Goal: Information Seeking & Learning: Learn about a topic

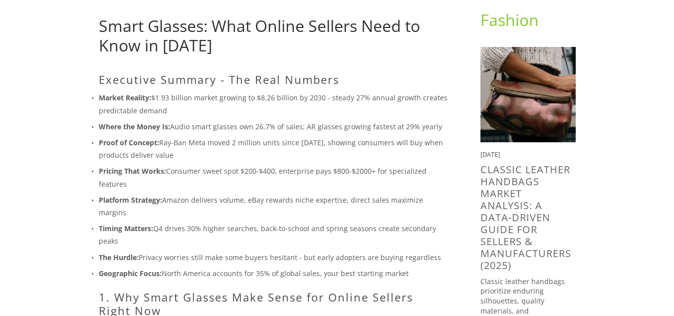
scroll to position [139, 0]
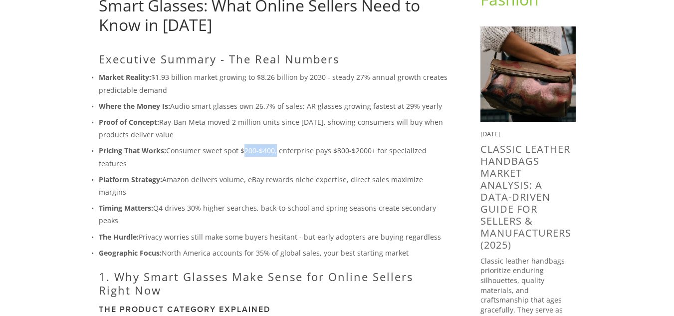
drag, startPoint x: 242, startPoint y: 148, endPoint x: 276, endPoint y: 148, distance: 33.9
click at [276, 148] on p "Pricing That Works: Consumer sweet spot $200-$400, enterprise pays $800-$2000+ …" at bounding box center [274, 156] width 350 height 25
click at [289, 171] on ul "Market Reality: $1.93 billion market growing to $8.26 billion by 2030 - steady …" at bounding box center [274, 165] width 350 height 188
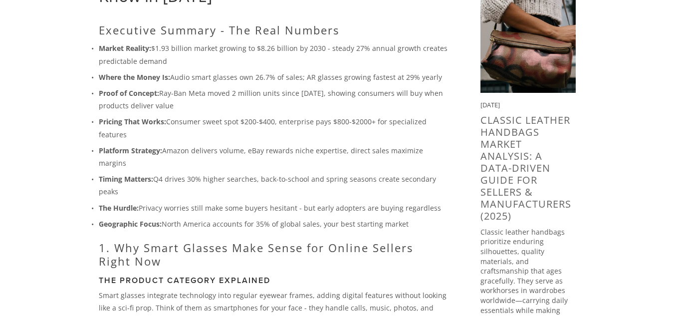
scroll to position [168, 0]
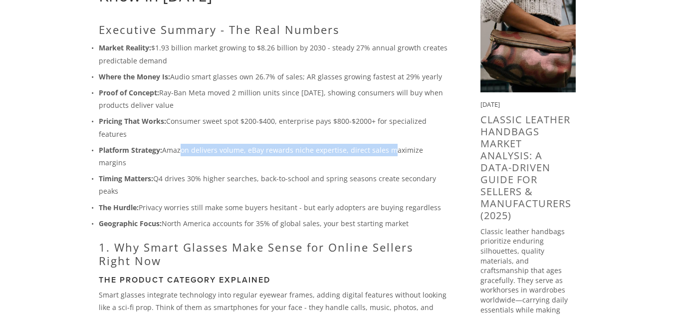
drag, startPoint x: 178, startPoint y: 149, endPoint x: 388, endPoint y: 151, distance: 209.7
click at [388, 151] on p "Platform Strategy: Amazon delivers volume, eBay rewards niche expertise, direct…" at bounding box center [274, 156] width 350 height 25
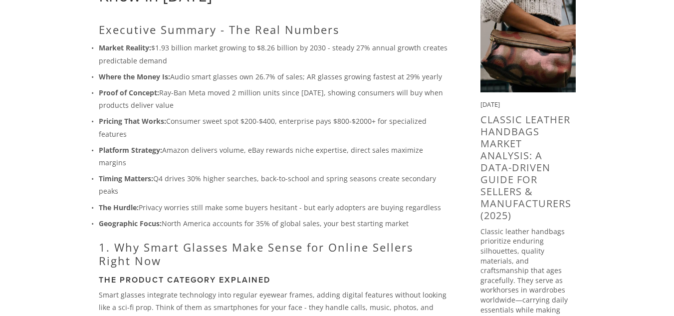
click at [195, 201] on p "The Hurdle: Privacy worries still make some buyers hesitant - but early adopter…" at bounding box center [274, 207] width 350 height 12
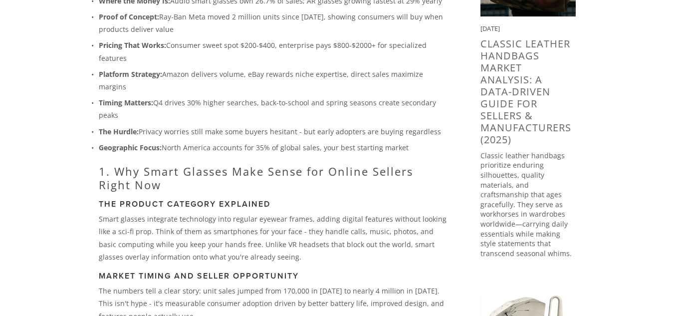
scroll to position [245, 0]
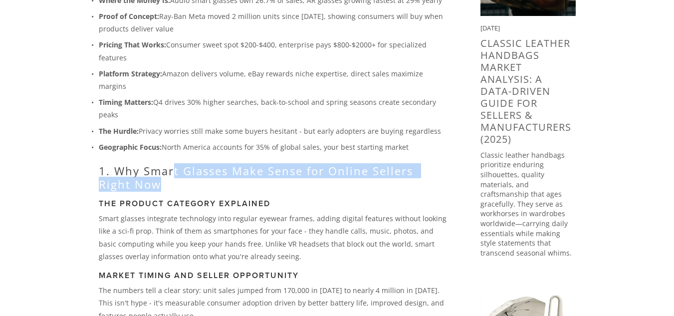
drag, startPoint x: 172, startPoint y: 163, endPoint x: 332, endPoint y: 167, distance: 160.3
click at [332, 167] on h2 "1. Why Smart Glasses Make Sense for Online Sellers Right Now" at bounding box center [274, 177] width 350 height 26
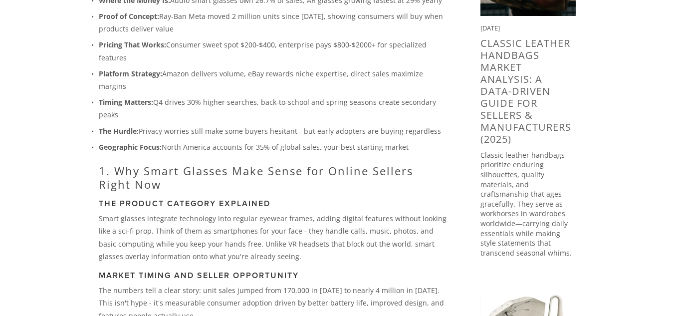
click at [262, 199] on h3 "The Product Category Explained" at bounding box center [274, 203] width 350 height 9
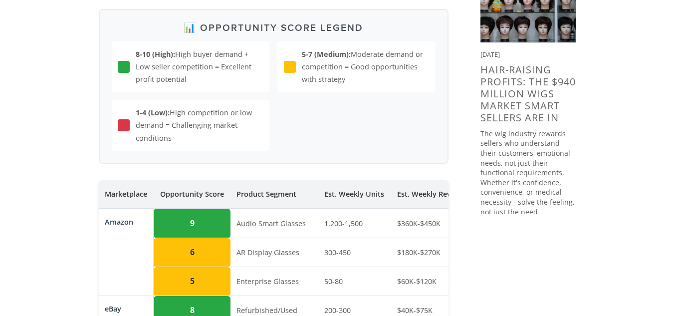
scroll to position [959, 0]
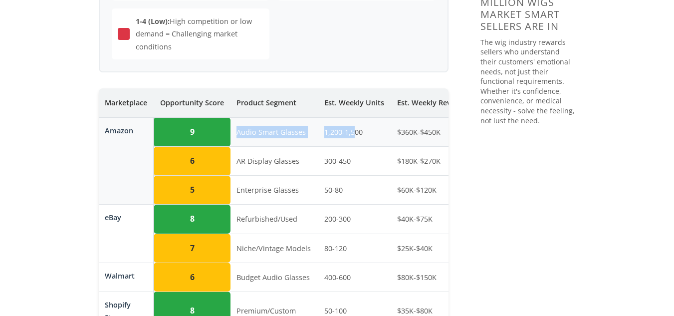
drag, startPoint x: 232, startPoint y: 118, endPoint x: 354, endPoint y: 114, distance: 121.9
click at [354, 117] on tr "Amazon 9 Audio Smart Glasses 1,200-1,500 $360K-$450K $250-$400 35-45% High" at bounding box center [357, 131] width 516 height 29
click at [374, 125] on td "1,200-1,500" at bounding box center [354, 131] width 73 height 29
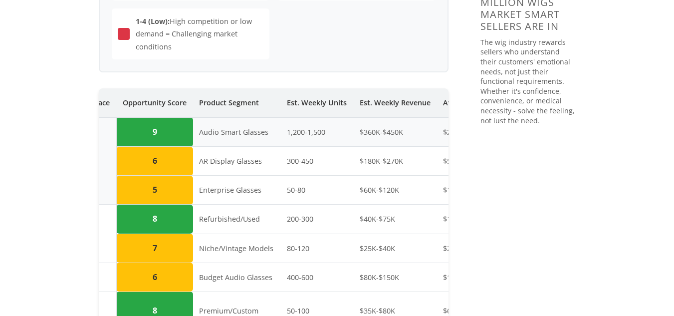
scroll to position [0, 0]
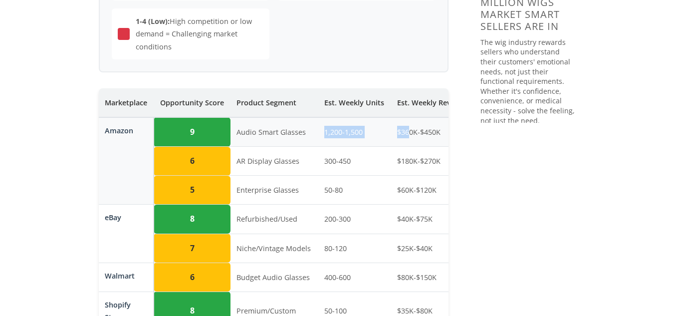
drag, startPoint x: 310, startPoint y: 122, endPoint x: 407, endPoint y: 126, distance: 97.4
click at [407, 126] on tr "Amazon 9 Audio Smart Glasses 1,200-1,500 $360K-$450K $250-$400 35-45% High" at bounding box center [357, 131] width 516 height 29
click at [346, 153] on td "300-450" at bounding box center [354, 161] width 73 height 29
drag, startPoint x: 324, startPoint y: 118, endPoint x: 382, endPoint y: 119, distance: 57.9
click at [382, 119] on td "1,200-1,500" at bounding box center [354, 131] width 73 height 29
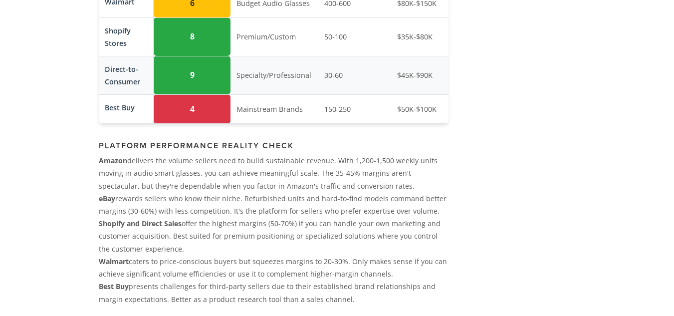
scroll to position [1234, 0]
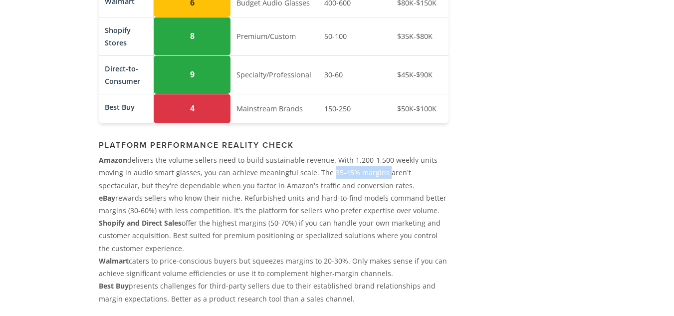
drag, startPoint x: 323, startPoint y: 165, endPoint x: 379, endPoint y: 165, distance: 55.4
click at [379, 165] on p "Amazon delivers the volume sellers need to build sustainable revenue. With 1,20…" at bounding box center [274, 173] width 350 height 38
click at [289, 176] on p "Amazon delivers the volume sellers need to build sustainable revenue. With 1,20…" at bounding box center [274, 173] width 350 height 38
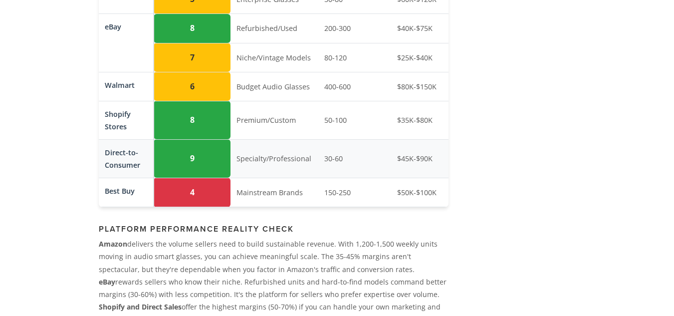
scroll to position [1149, 0]
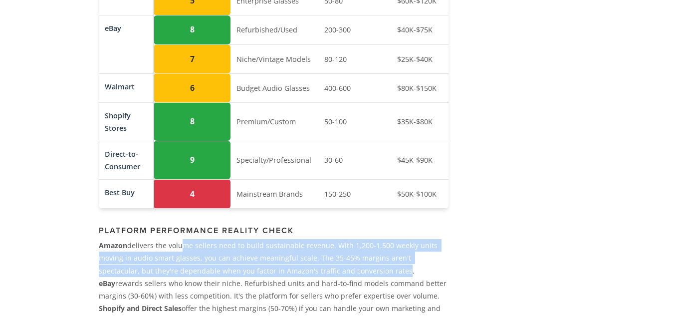
drag, startPoint x: 178, startPoint y: 241, endPoint x: 356, endPoint y: 261, distance: 178.9
click at [356, 261] on p "Amazon delivers the volume sellers need to build sustainable revenue. With 1,20…" at bounding box center [274, 258] width 350 height 38
click at [295, 260] on p "Amazon delivers the volume sellers need to build sustainable revenue. With 1,20…" at bounding box center [274, 258] width 350 height 38
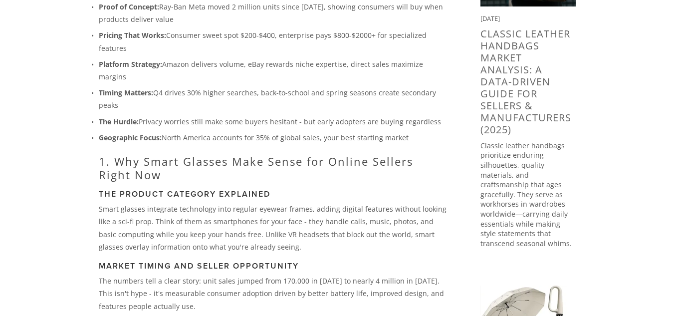
scroll to position [254, 0]
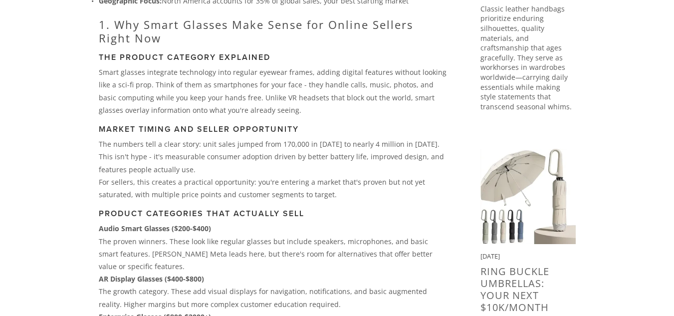
click at [240, 68] on p "Smart glasses integrate technology into regular eyewear frames, adding digital …" at bounding box center [274, 91] width 350 height 50
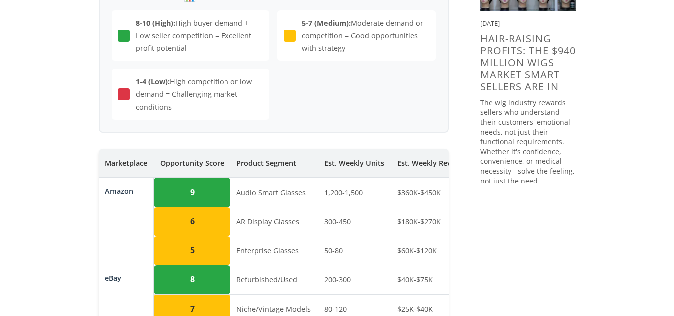
scroll to position [900, 0]
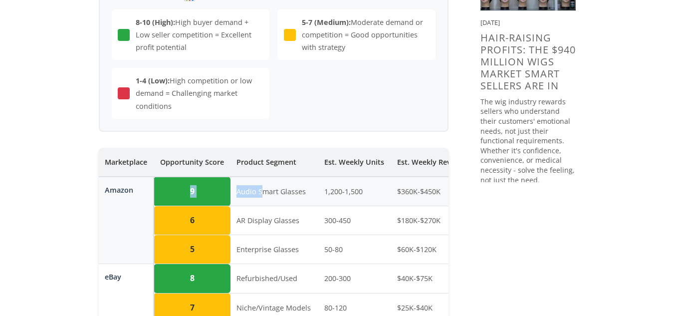
drag, startPoint x: 181, startPoint y: 172, endPoint x: 262, endPoint y: 179, distance: 81.1
click at [262, 179] on tr "Amazon 9 Audio Smart Glasses 1,200-1,500 $360K-$450K $250-$400 35-45% High" at bounding box center [357, 191] width 516 height 29
click at [287, 188] on td "Audio Smart Glasses" at bounding box center [275, 191] width 88 height 29
drag, startPoint x: 237, startPoint y: 182, endPoint x: 314, endPoint y: 179, distance: 76.9
click at [314, 179] on td "Audio Smart Glasses" at bounding box center [275, 191] width 88 height 29
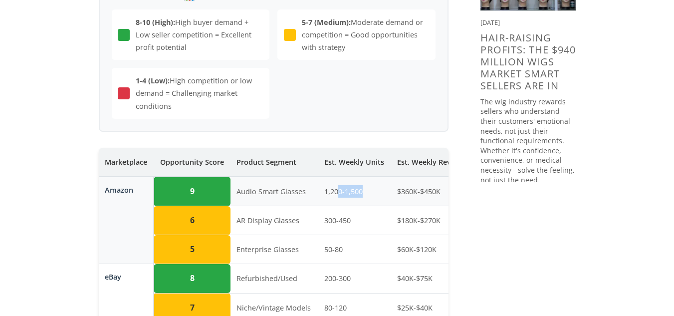
drag, startPoint x: 338, startPoint y: 181, endPoint x: 368, endPoint y: 182, distance: 29.5
click at [368, 182] on td "1,200-1,500" at bounding box center [354, 191] width 73 height 29
click at [362, 206] on td "300-450" at bounding box center [354, 220] width 73 height 29
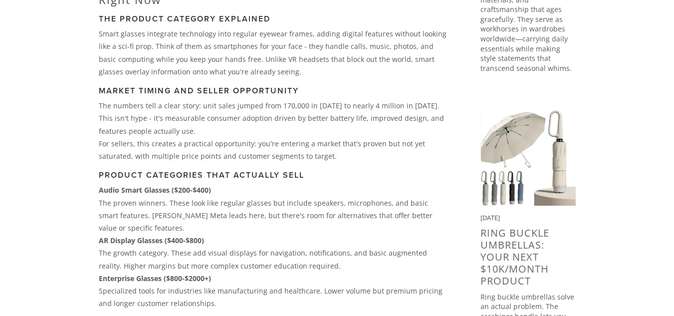
scroll to position [429, 0]
